Goal: Transaction & Acquisition: Download file/media

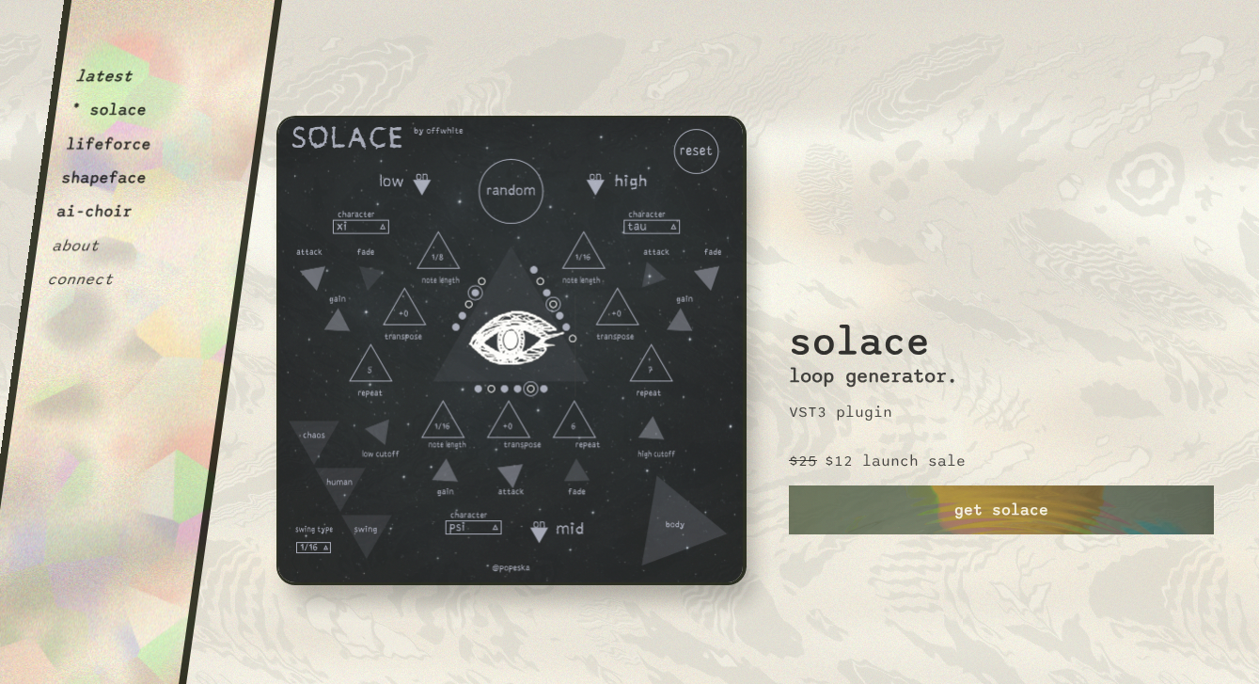
click at [111, 172] on button "shapeface" at bounding box center [103, 177] width 87 height 19
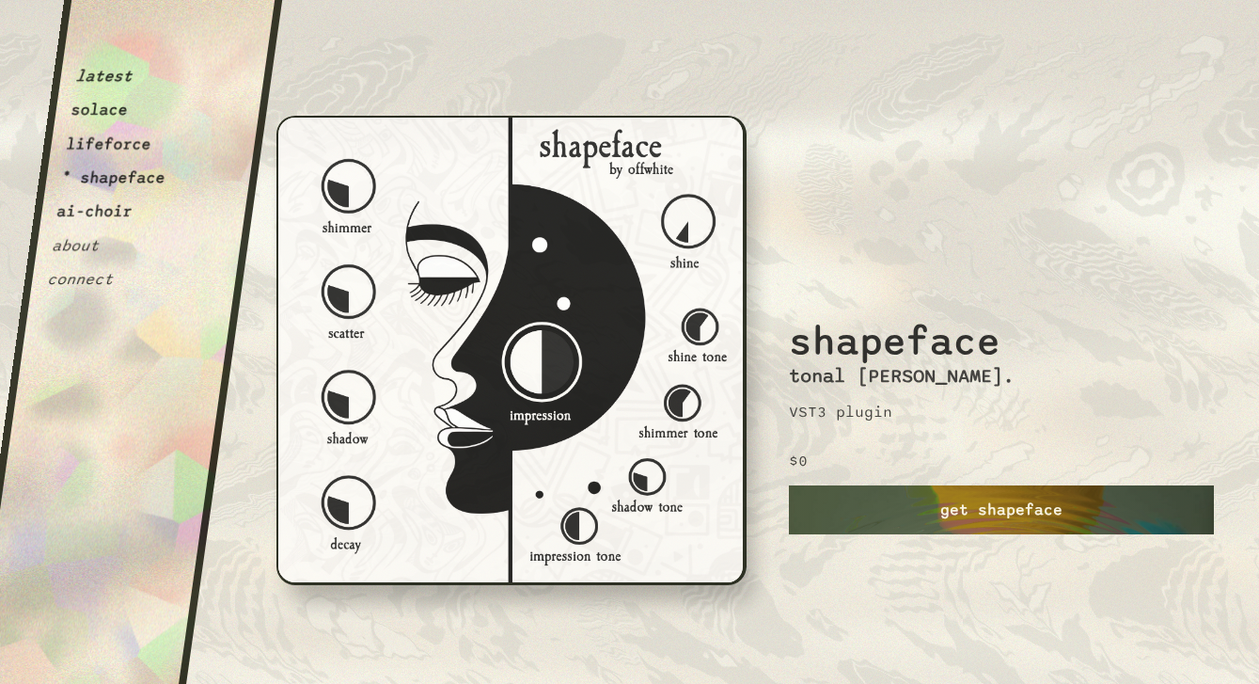
click at [945, 505] on link "get shapeface" at bounding box center [1001, 509] width 425 height 49
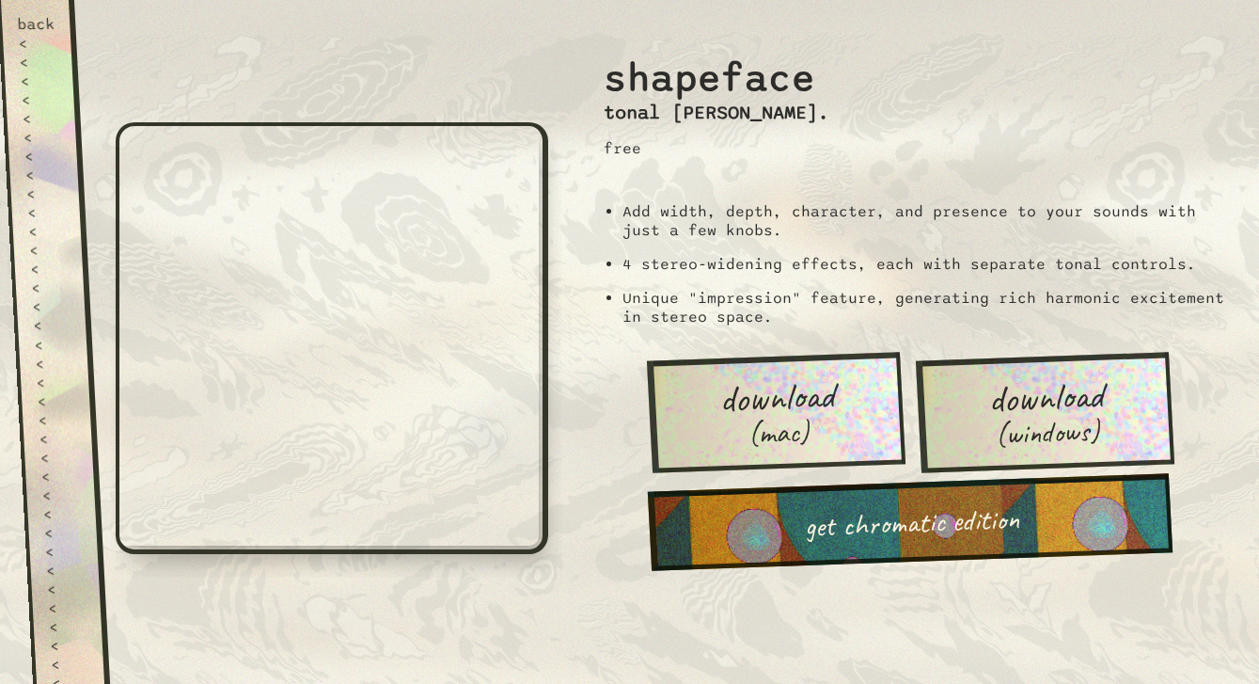
click at [836, 426] on link "download (mac)" at bounding box center [776, 412] width 259 height 120
click at [25, 22] on div "back" at bounding box center [36, 24] width 39 height 19
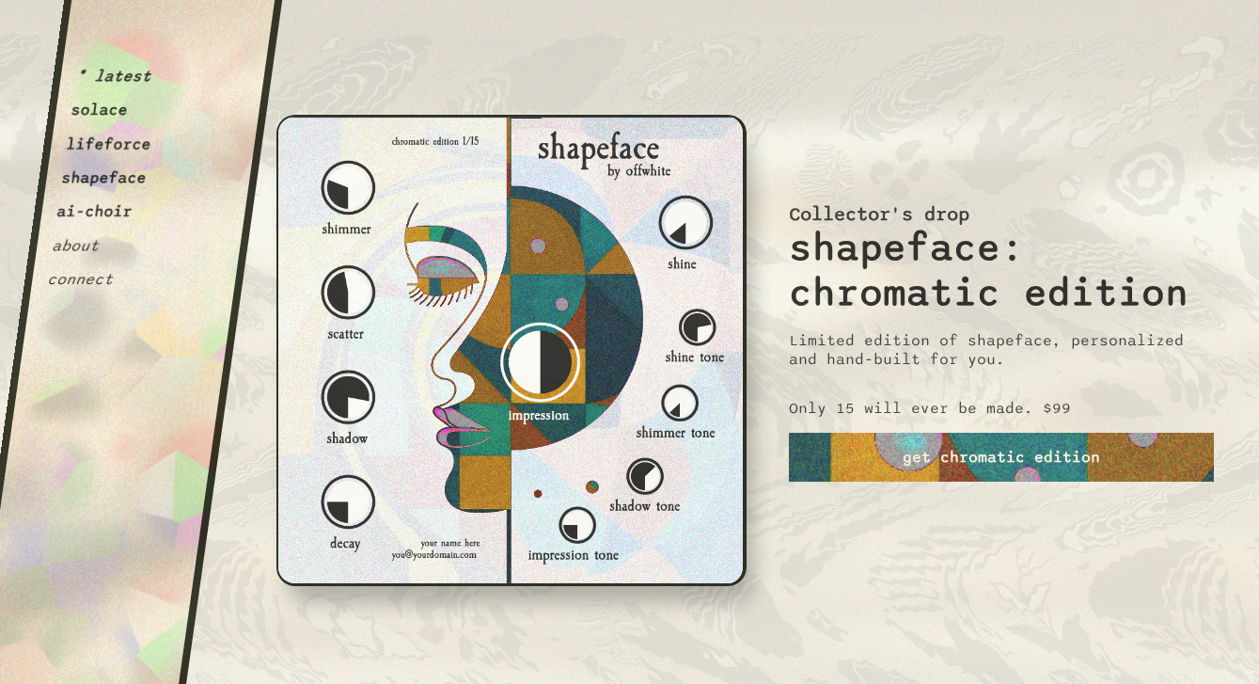
click at [95, 102] on button "solace" at bounding box center [99, 110] width 59 height 19
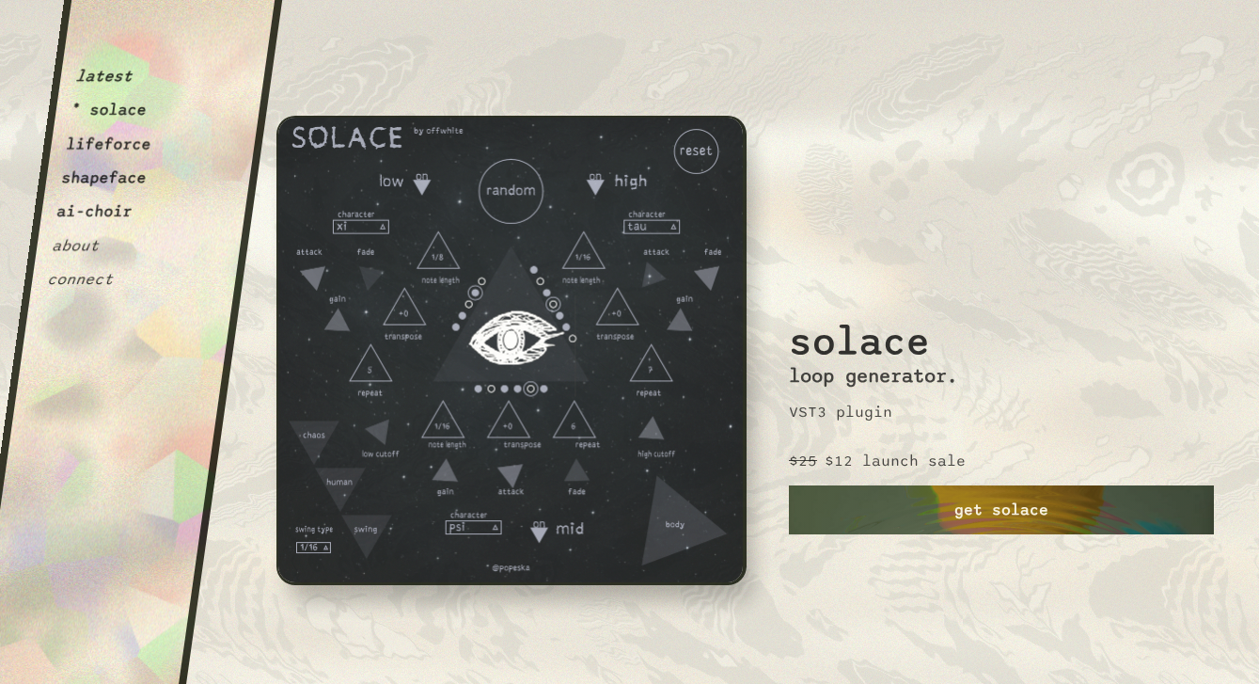
click at [982, 516] on link "get solace" at bounding box center [1001, 509] width 425 height 49
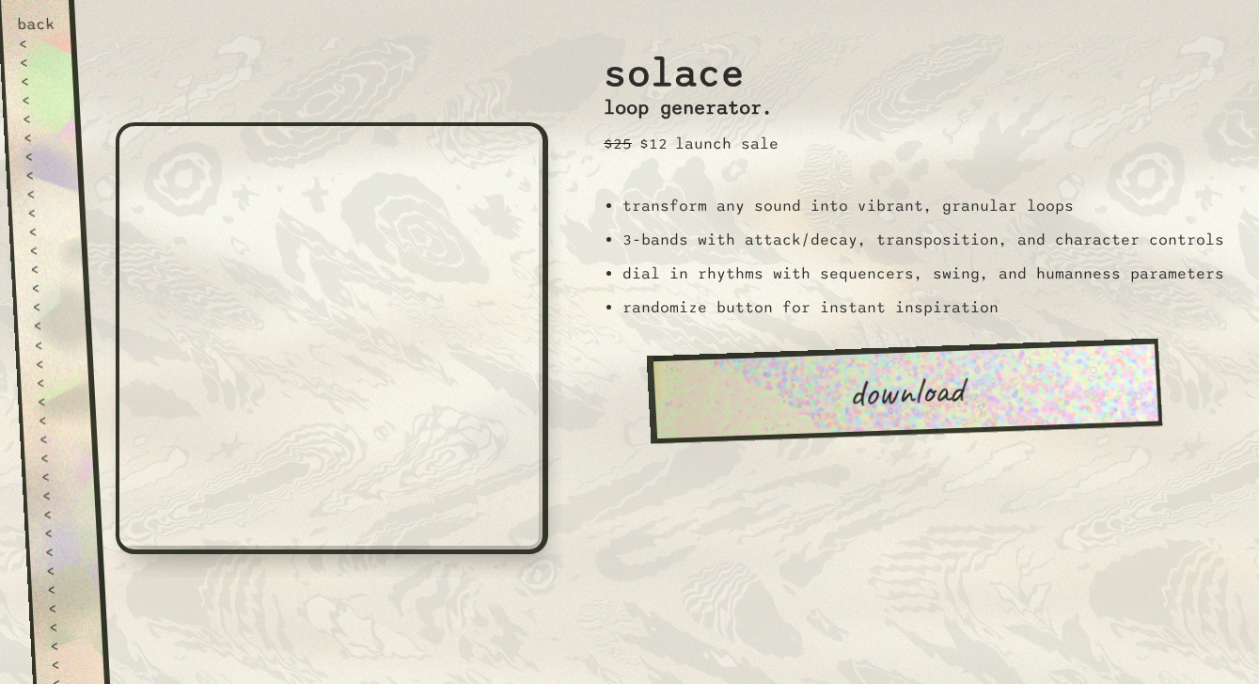
click at [893, 380] on link "download" at bounding box center [905, 390] width 516 height 105
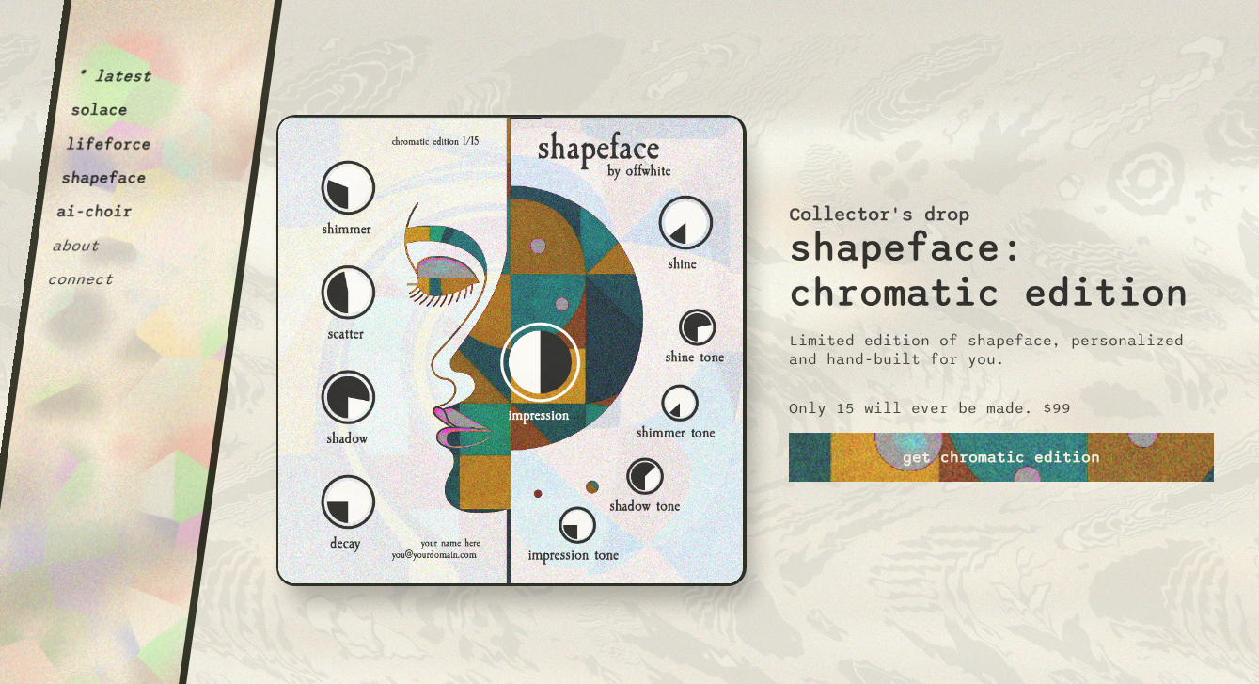
click at [100, 144] on button "lifeforce" at bounding box center [108, 143] width 87 height 19
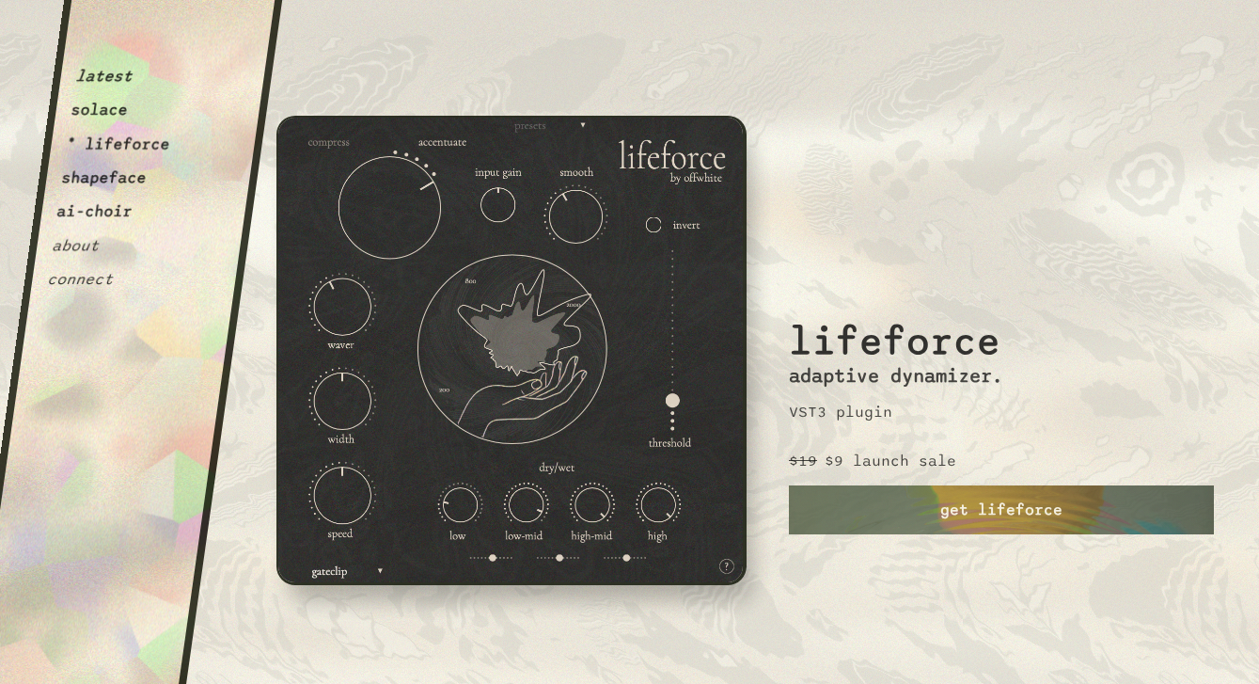
click at [84, 244] on button "about" at bounding box center [76, 245] width 50 height 19
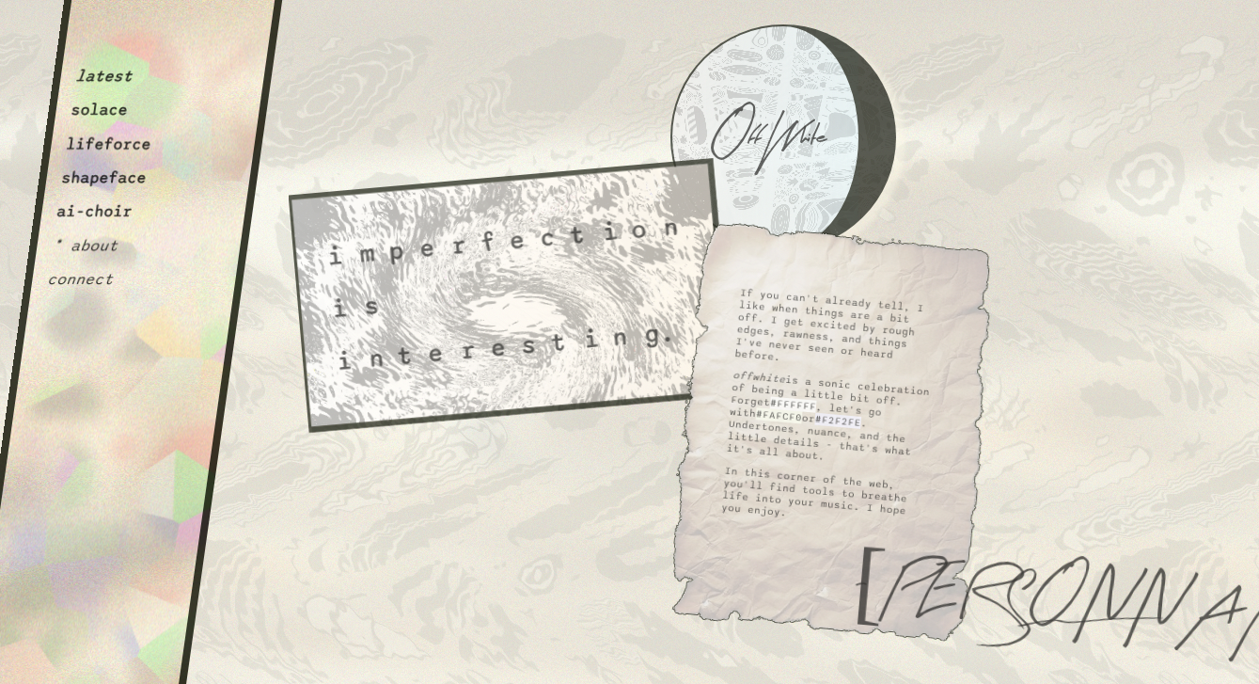
click at [141, 145] on button "lifeforce" at bounding box center [108, 143] width 87 height 19
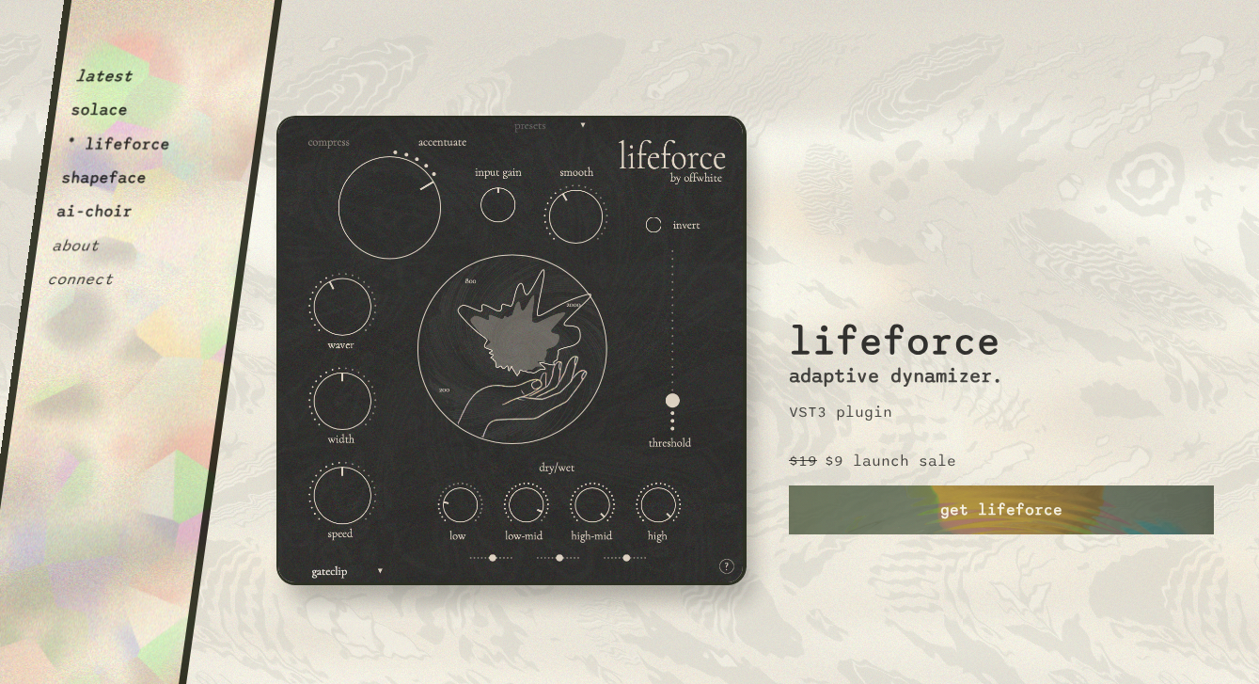
click at [94, 106] on button "solace" at bounding box center [99, 110] width 59 height 19
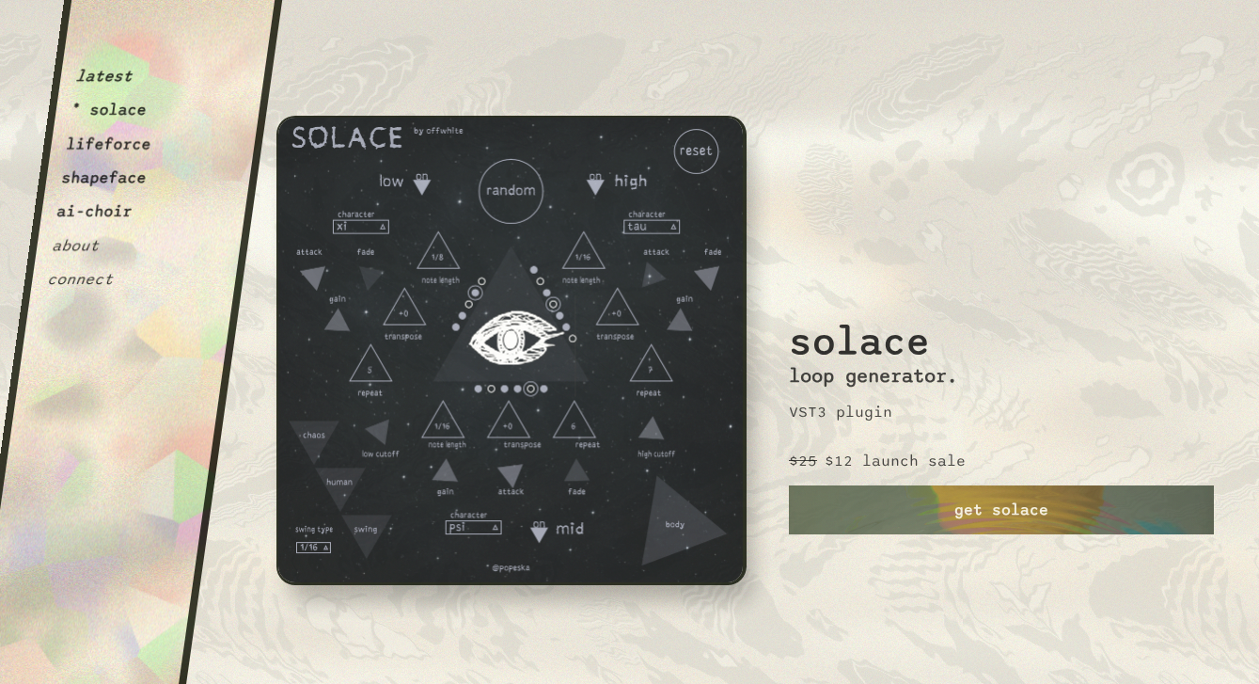
click at [121, 171] on button "shapeface" at bounding box center [103, 177] width 87 height 19
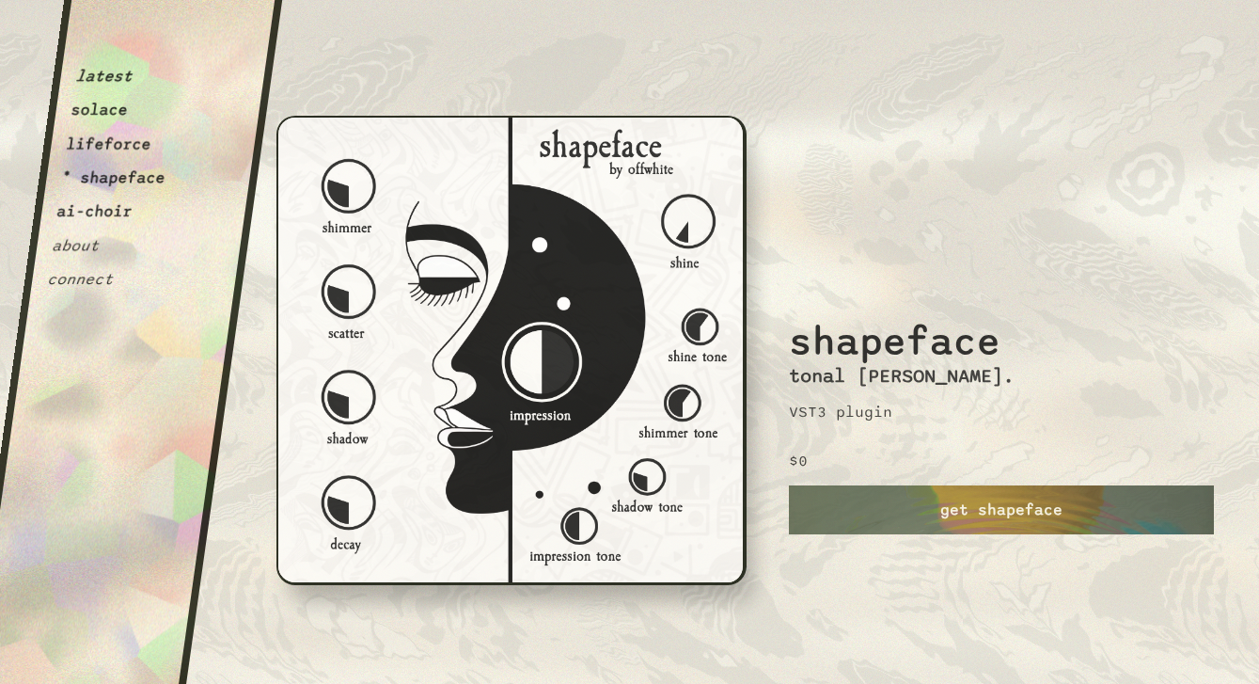
click at [104, 137] on button "lifeforce" at bounding box center [108, 143] width 87 height 19
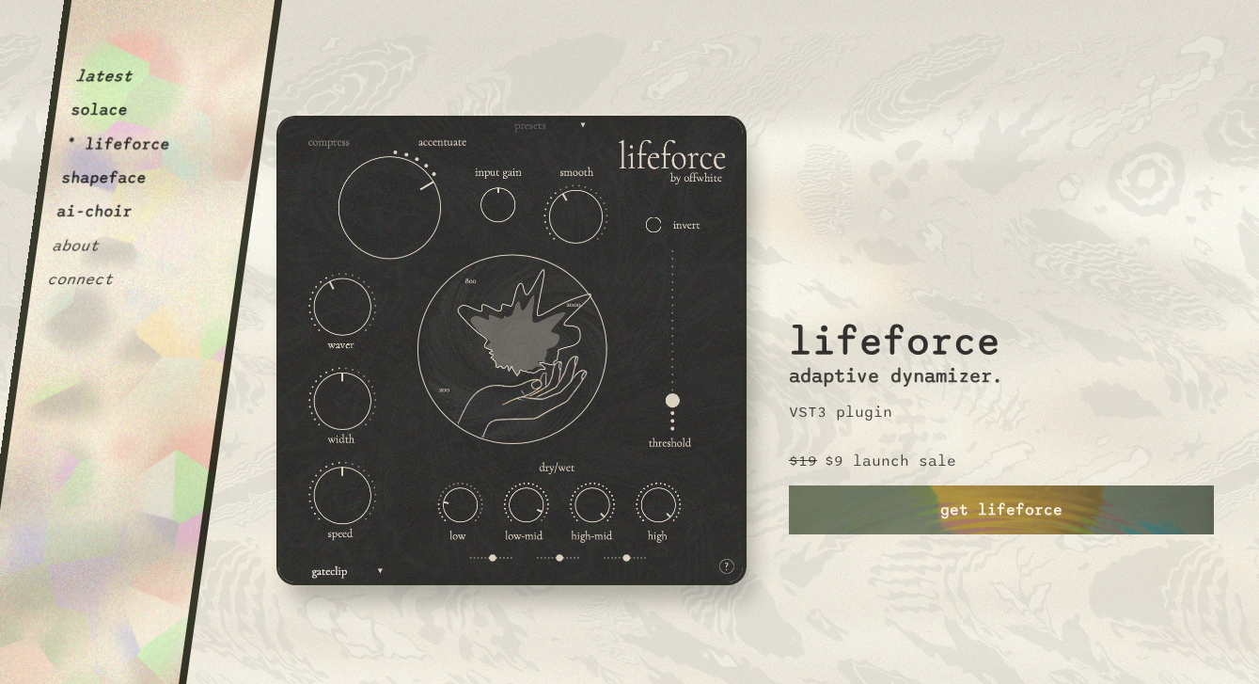
click at [110, 213] on button "ai-choir" at bounding box center [94, 211] width 78 height 19
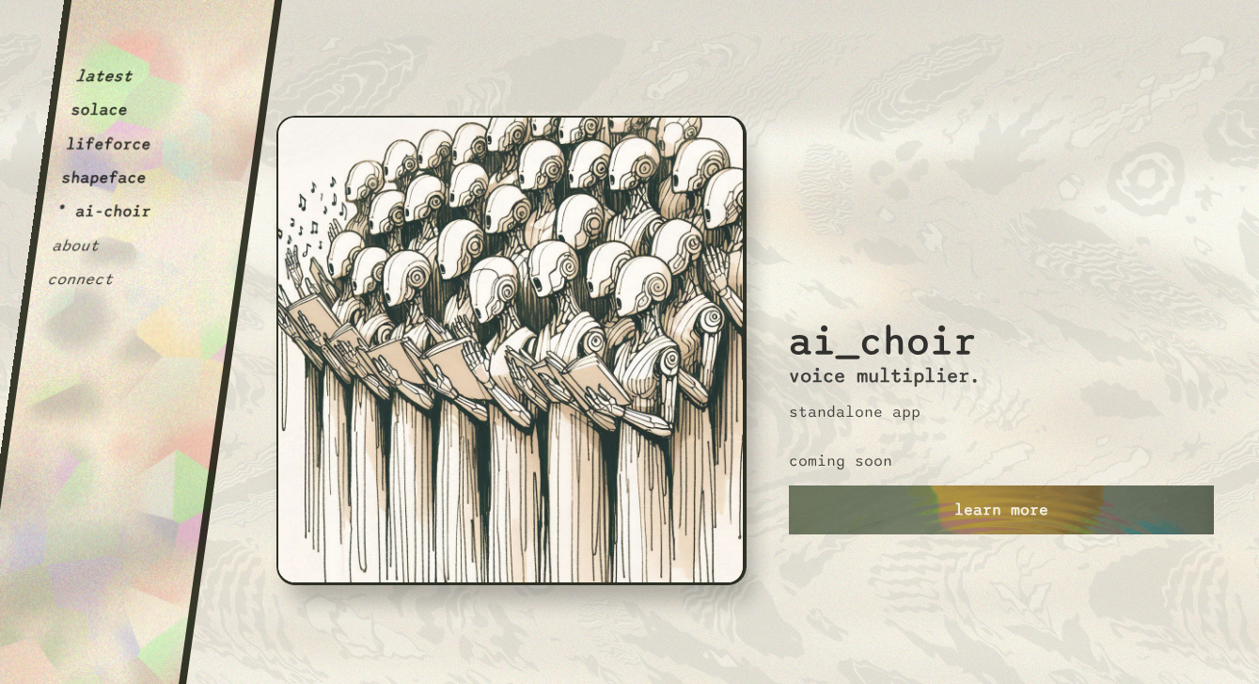
click at [105, 181] on button "shapeface" at bounding box center [103, 177] width 87 height 19
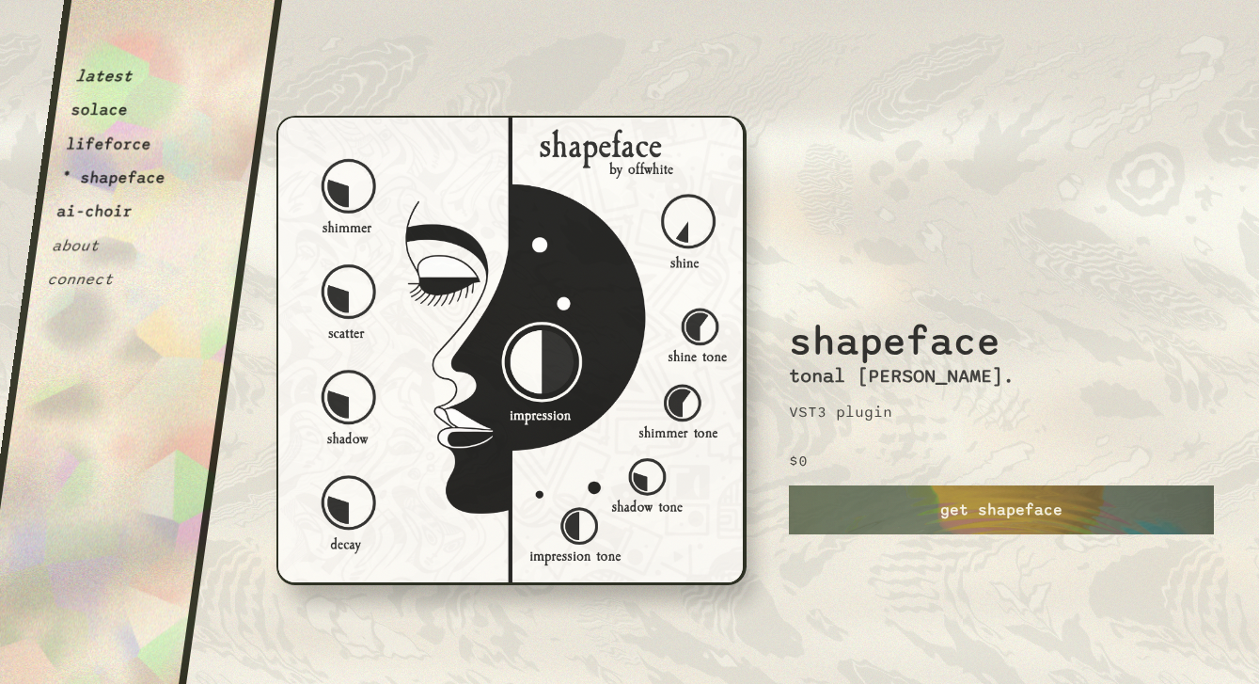
click at [101, 118] on button "solace" at bounding box center [99, 110] width 59 height 19
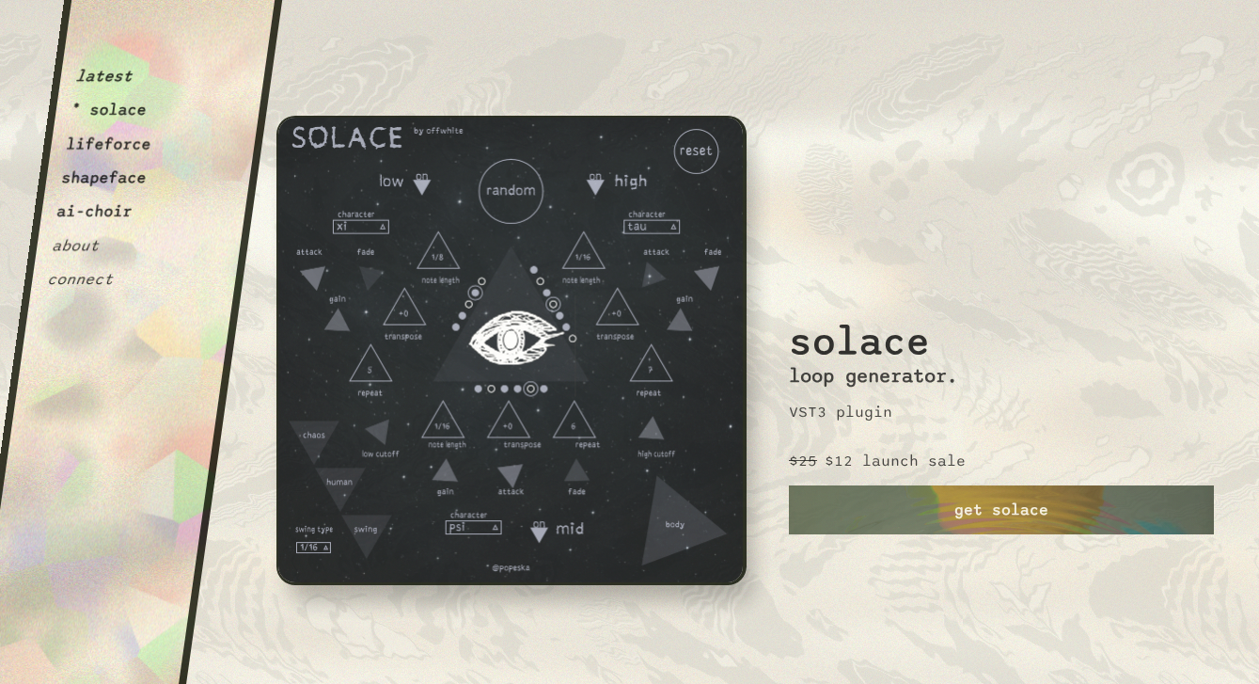
click at [98, 184] on button "shapeface" at bounding box center [103, 177] width 87 height 19
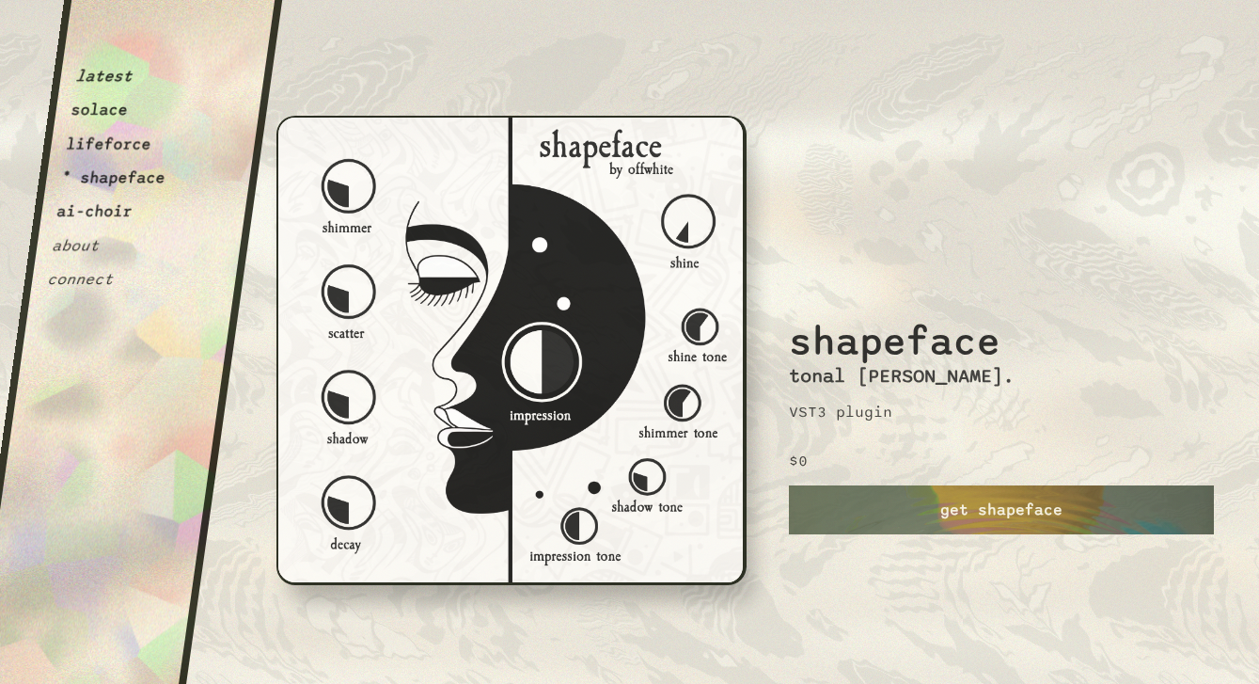
click at [95, 150] on button "lifeforce" at bounding box center [108, 143] width 87 height 19
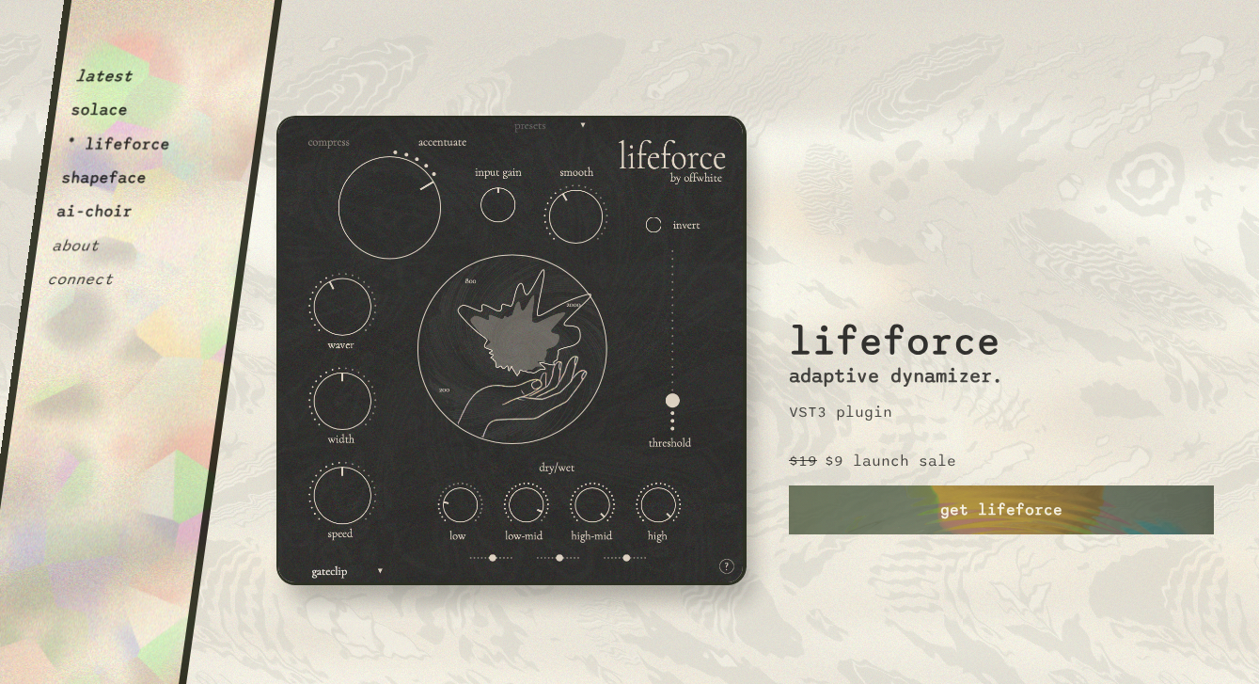
click at [109, 174] on button "shapeface" at bounding box center [103, 177] width 87 height 19
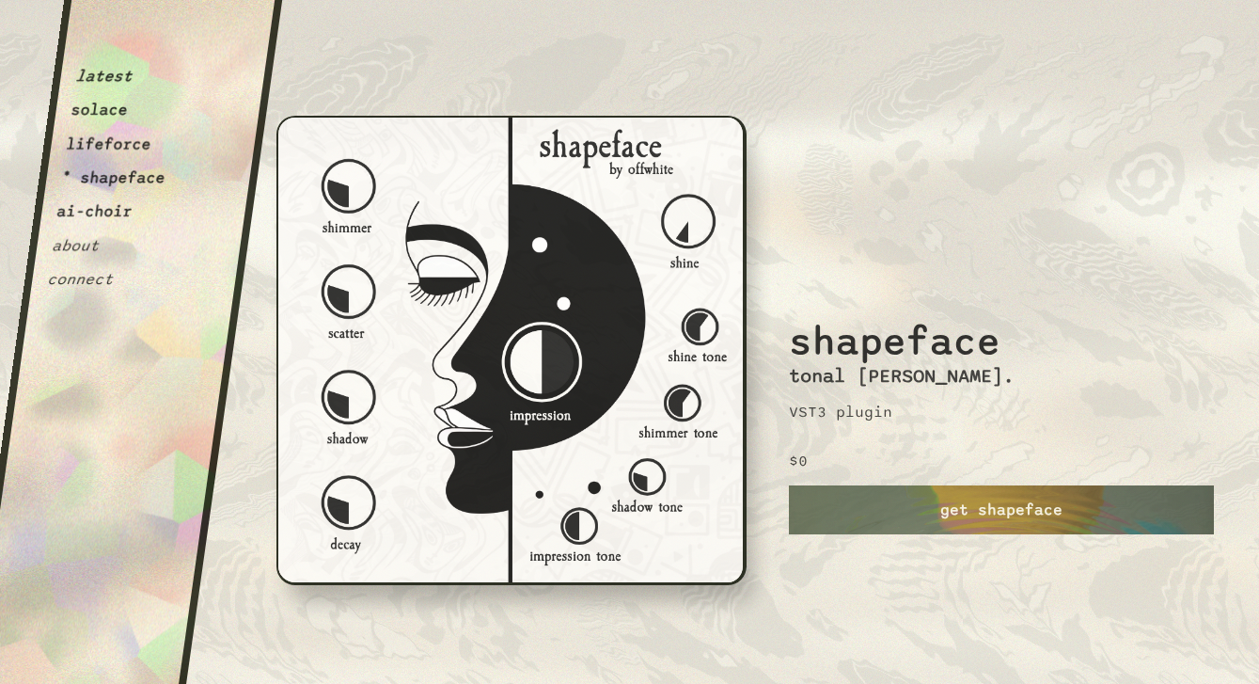
click at [94, 117] on button "solace" at bounding box center [99, 110] width 59 height 19
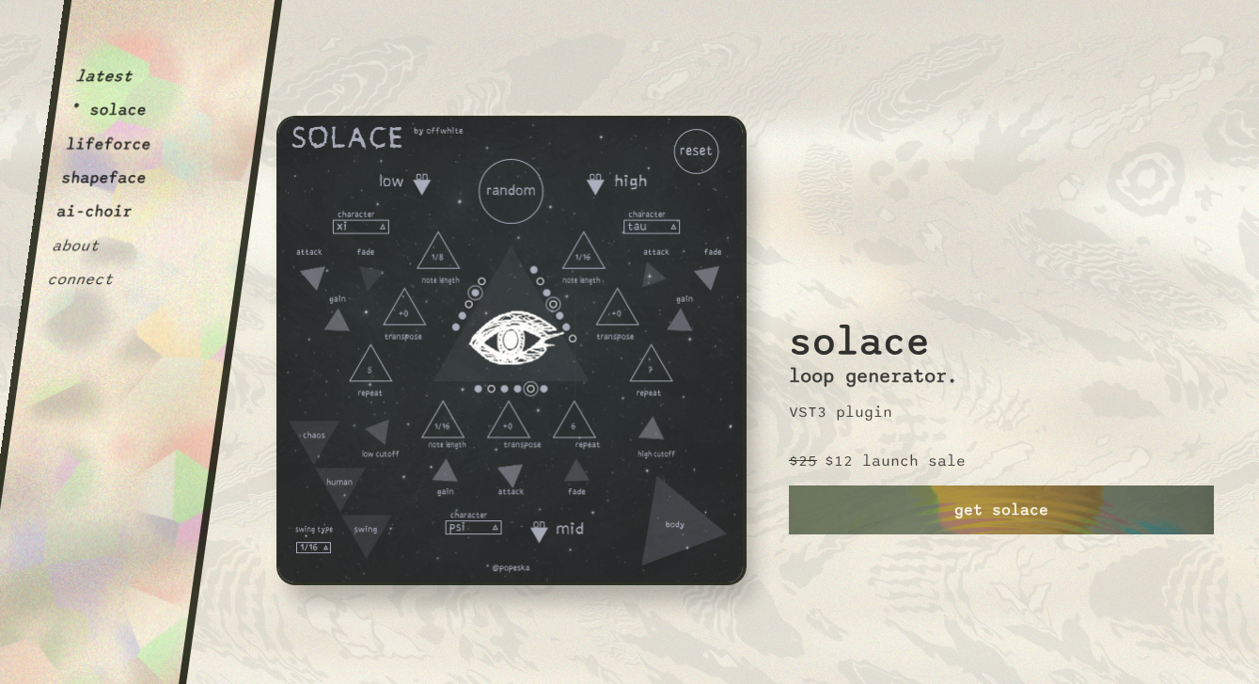
click at [100, 170] on button "shapeface" at bounding box center [103, 177] width 87 height 19
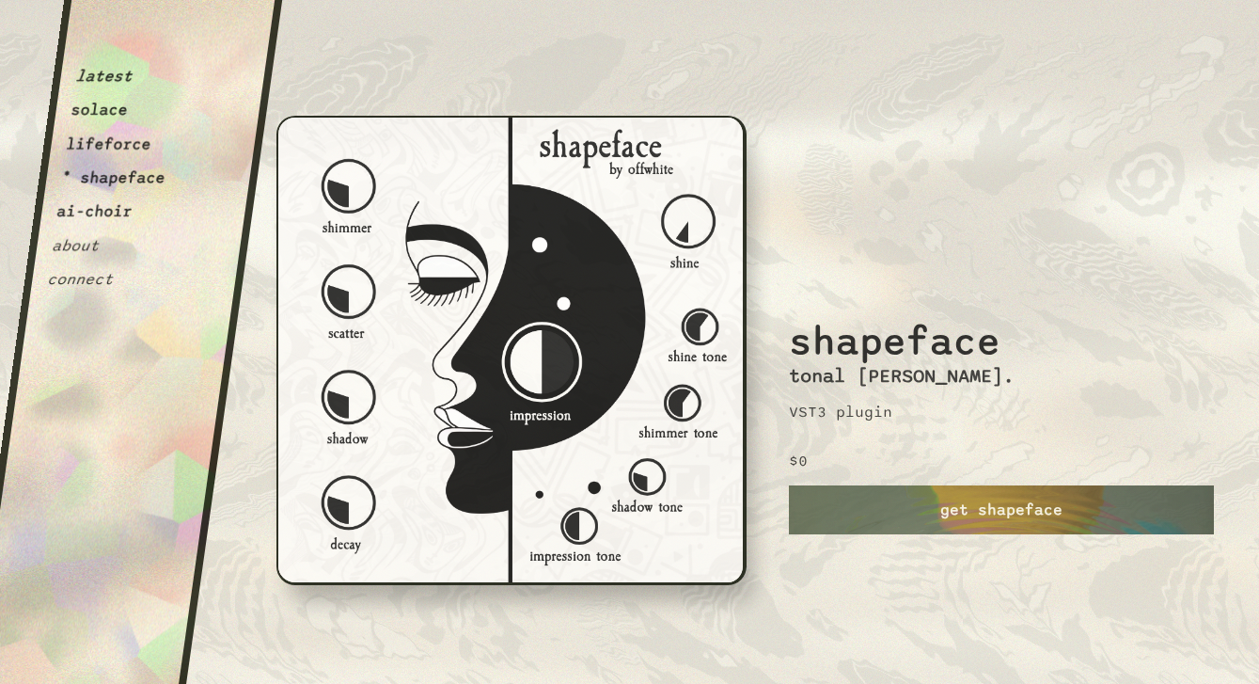
click at [104, 139] on button "lifeforce" at bounding box center [108, 143] width 87 height 19
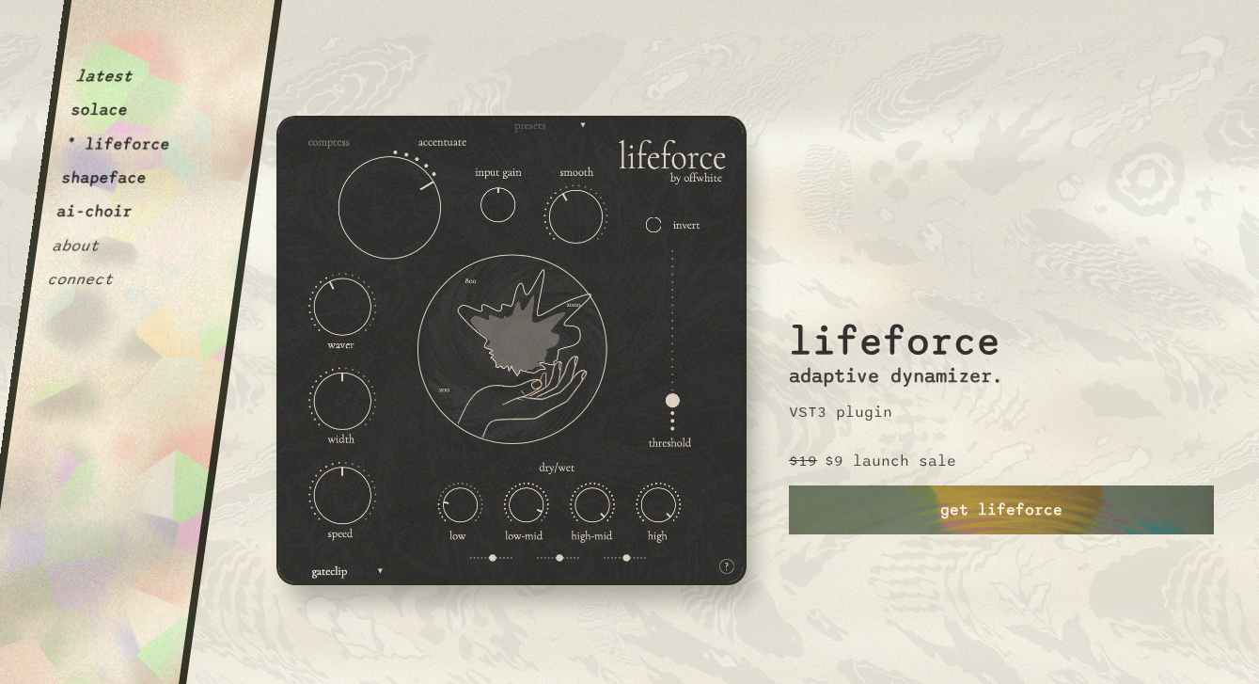
click at [105, 78] on button "latest" at bounding box center [103, 76] width 59 height 19
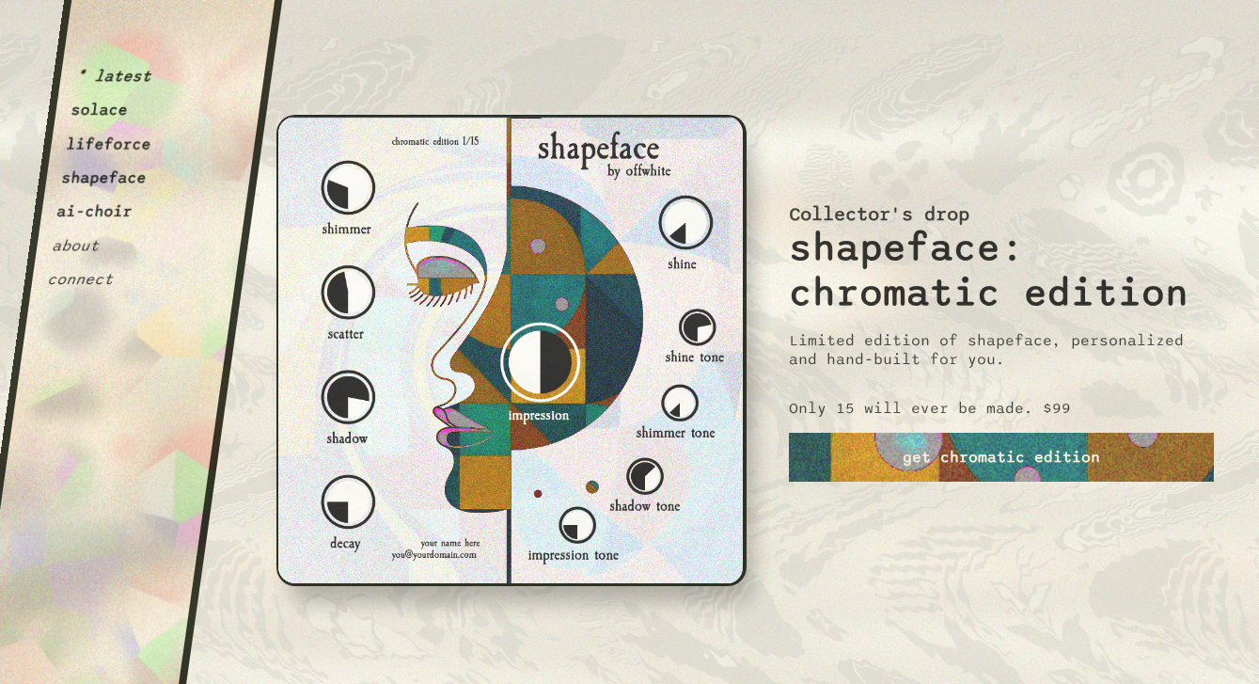
click at [115, 176] on button "shapeface" at bounding box center [103, 177] width 87 height 19
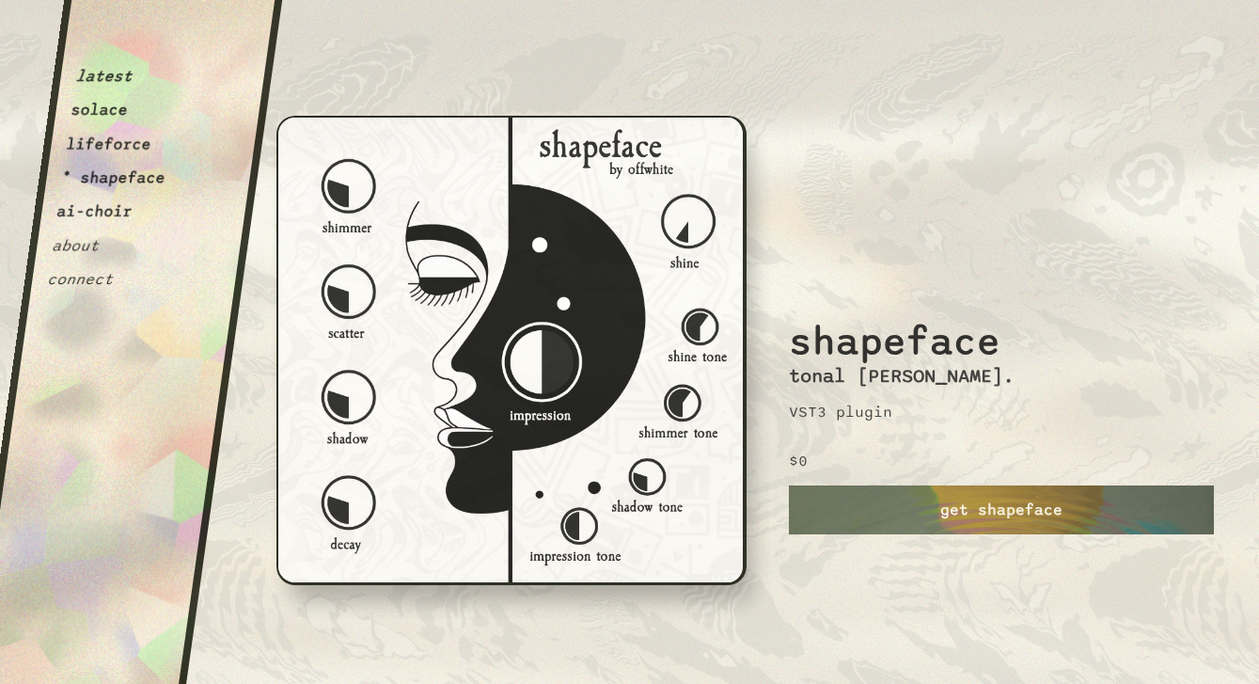
click at [102, 102] on button "solace" at bounding box center [99, 110] width 59 height 19
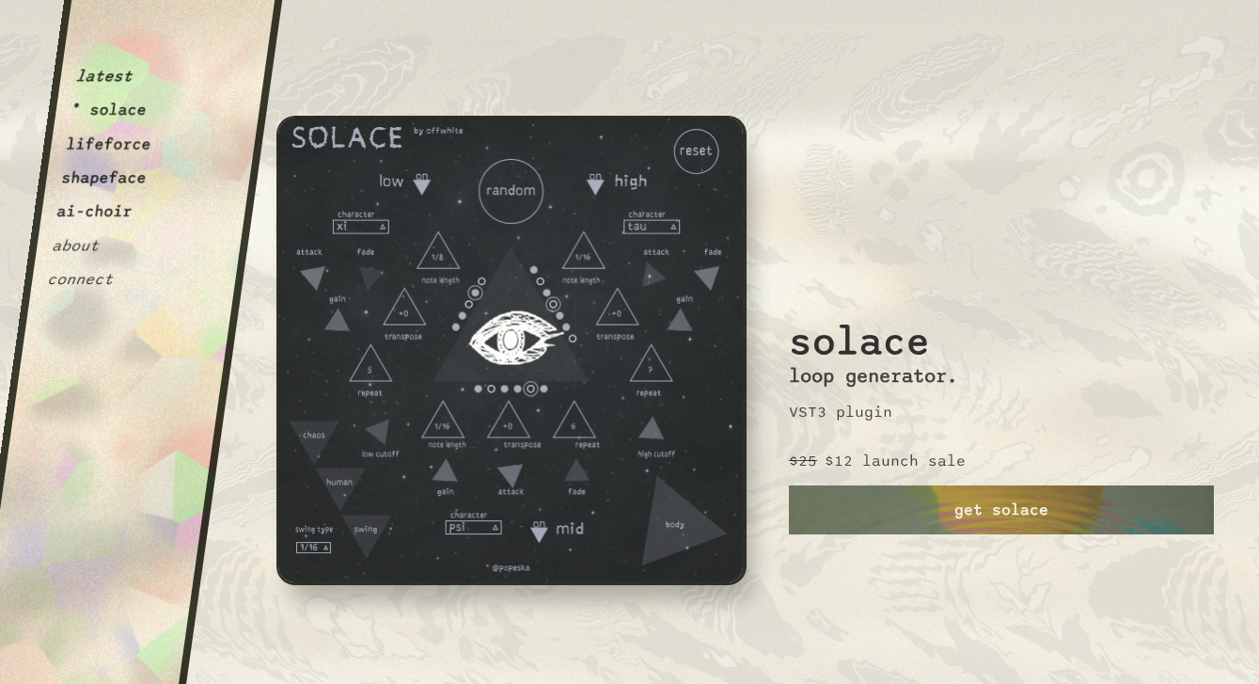
click at [1014, 537] on div "solace loop generator. VST3 plugin $25 $12 launch sale get solace" at bounding box center [1001, 342] width 425 height 684
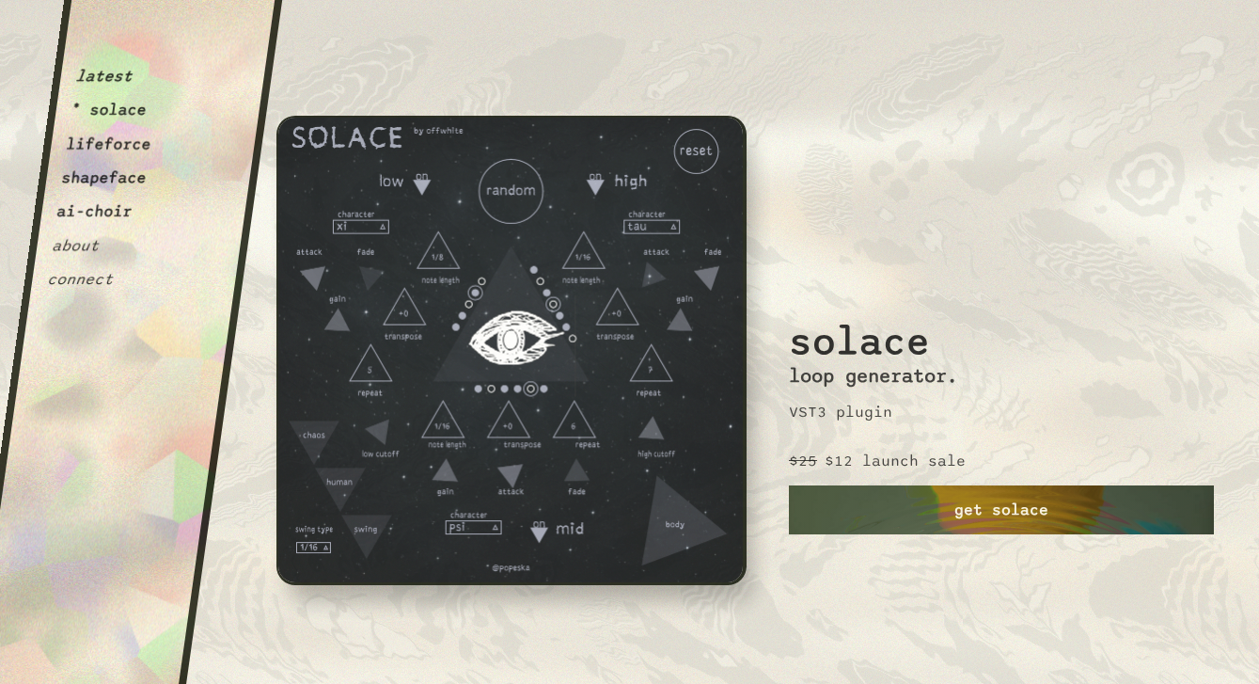
click at [1009, 508] on link "get solace" at bounding box center [1001, 509] width 425 height 49
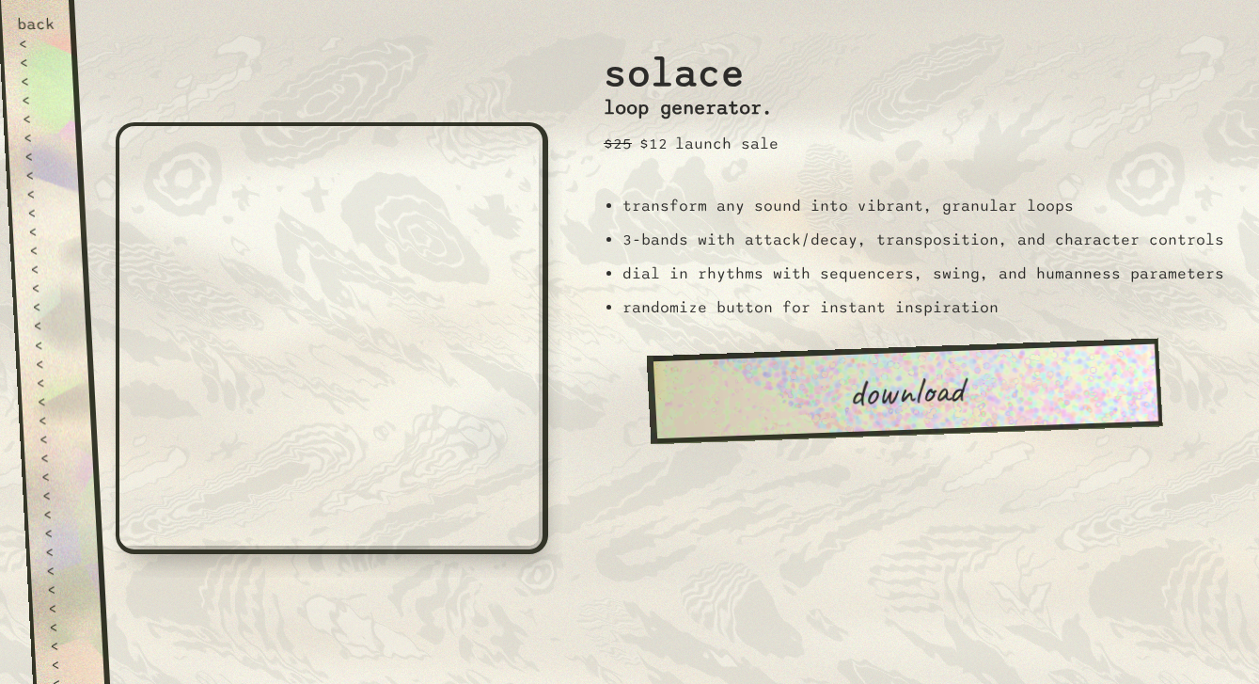
click at [974, 421] on link "download" at bounding box center [905, 390] width 516 height 105
